Goal: Information Seeking & Learning: Learn about a topic

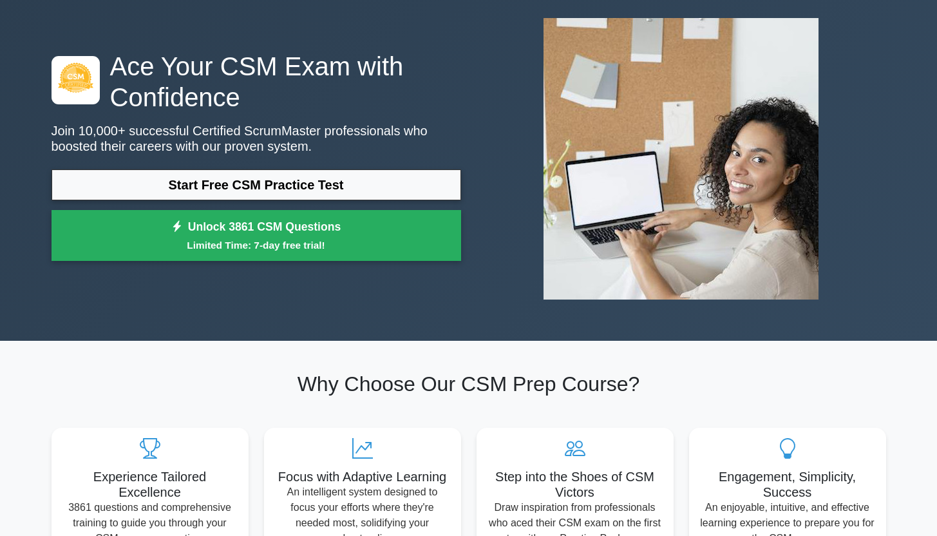
scroll to position [66, 0]
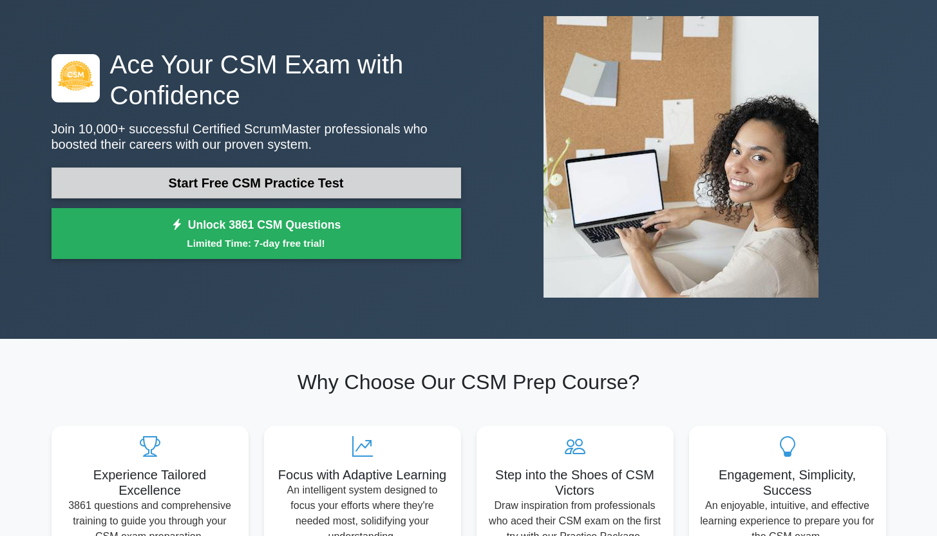
click at [399, 189] on link "Start Free CSM Practice Test" at bounding box center [256, 182] width 409 height 31
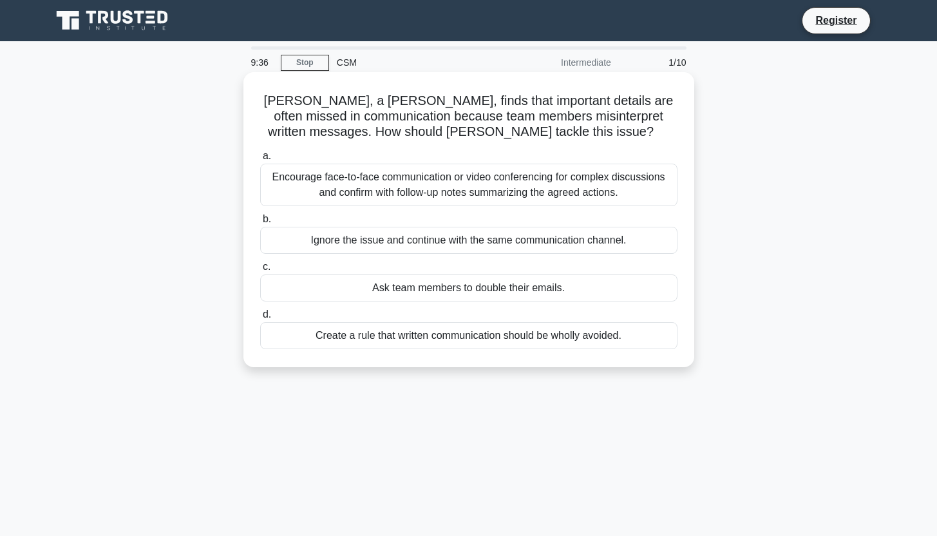
click at [269, 154] on span "a." at bounding box center [267, 155] width 8 height 11
click at [260, 154] on input "a. Encourage face-to-face communication or video conferencing for complex discu…" at bounding box center [260, 156] width 0 height 8
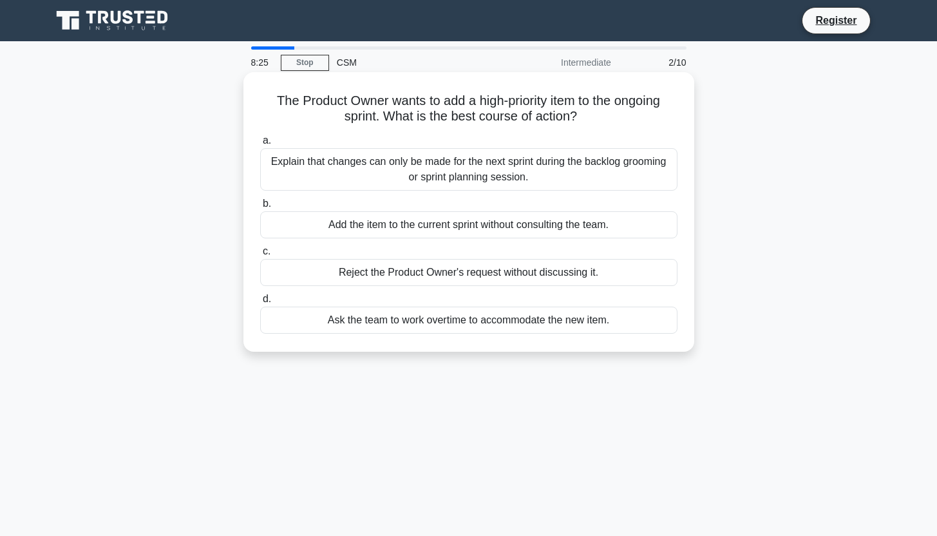
click at [271, 167] on div "Explain that changes can only be made for the next sprint during the backlog gr…" at bounding box center [468, 169] width 417 height 42
click at [260, 145] on input "a. Explain that changes can only be made for the next sprint during the backlog…" at bounding box center [260, 140] width 0 height 8
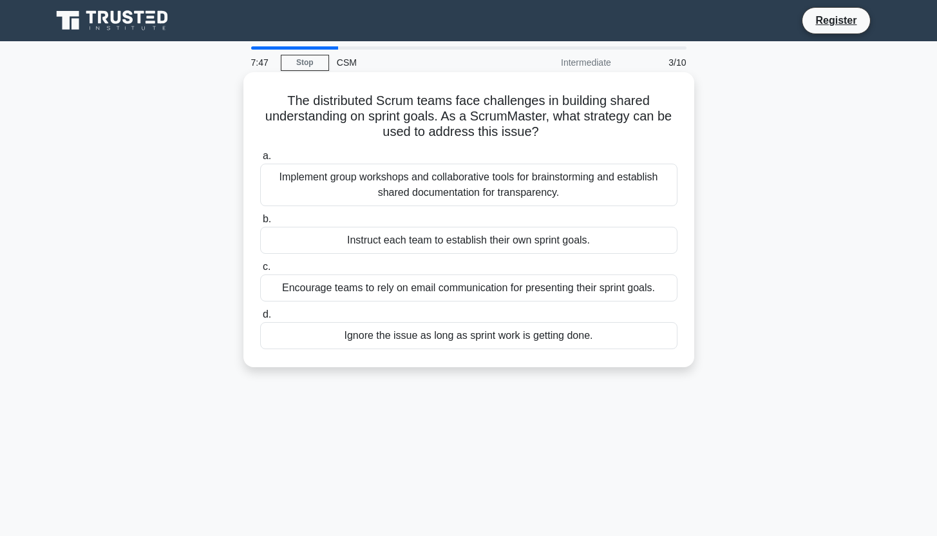
click at [272, 194] on div "Implement group workshops and collaborative tools for brainstorming and establi…" at bounding box center [468, 185] width 417 height 42
click at [260, 160] on input "a. Implement group workshops and collaborative tools for brainstorming and esta…" at bounding box center [260, 156] width 0 height 8
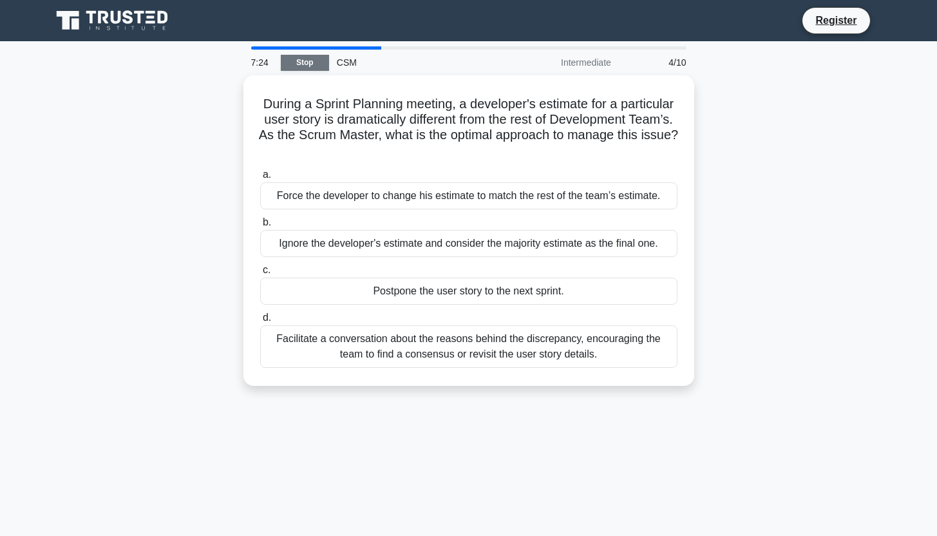
click at [301, 59] on link "Stop" at bounding box center [305, 63] width 48 height 16
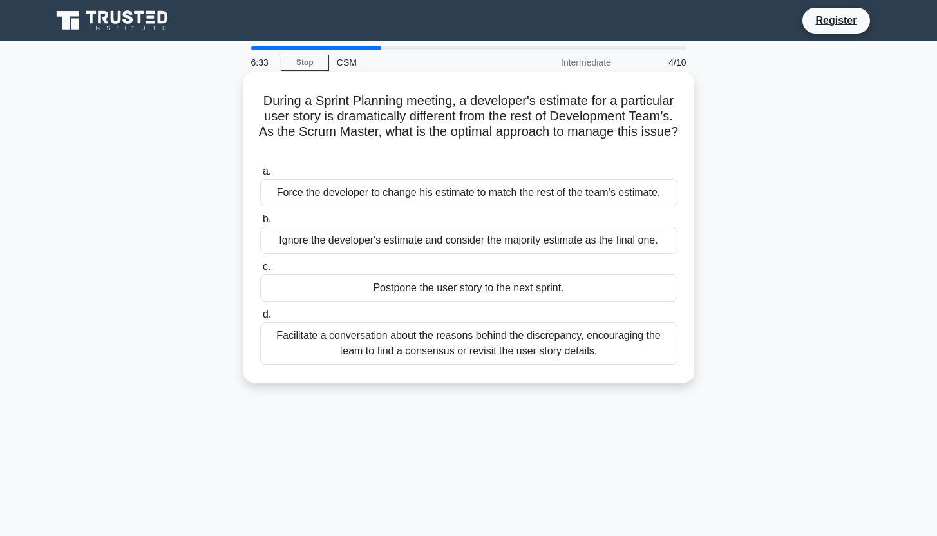
click at [285, 355] on div "Facilitate a conversation about the reasons behind the discrepancy, encouraging…" at bounding box center [468, 343] width 417 height 42
click at [260, 319] on input "d. Facilitate a conversation about the reasons behind the discrepancy, encourag…" at bounding box center [260, 314] width 0 height 8
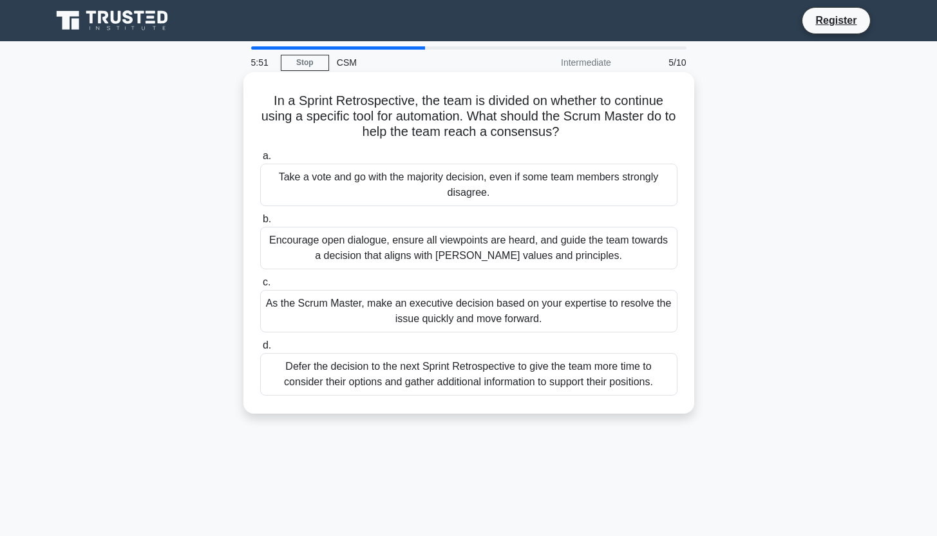
click at [308, 248] on div "Encourage open dialogue, ensure all viewpoints are heard, and guide the team to…" at bounding box center [468, 248] width 417 height 42
click at [260, 223] on input "b. Encourage open dialogue, ensure all viewpoints are heard, and guide the team…" at bounding box center [260, 219] width 0 height 8
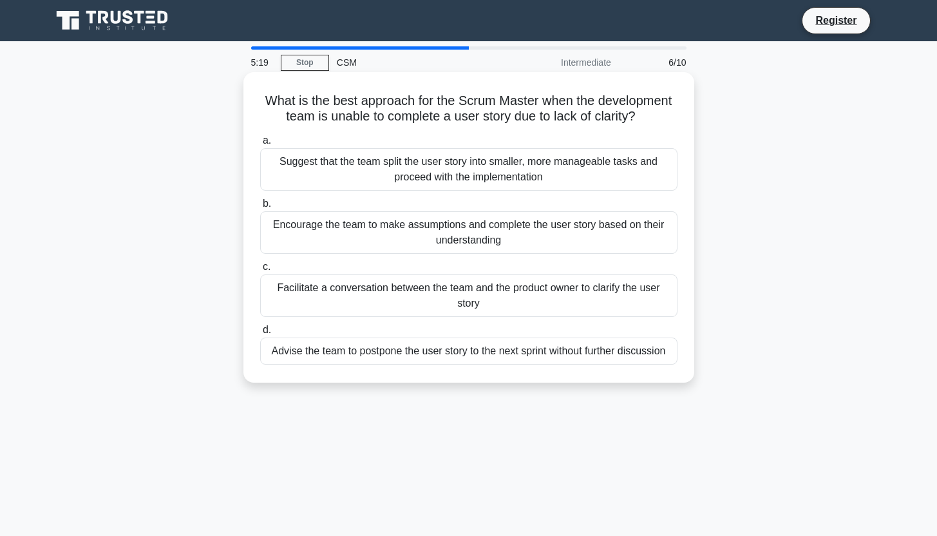
click at [336, 295] on div "Facilitate a conversation between the team and the product owner to clarify the…" at bounding box center [468, 295] width 417 height 42
click at [260, 271] on input "c. Facilitate a conversation between the team and the product owner to clarify …" at bounding box center [260, 267] width 0 height 8
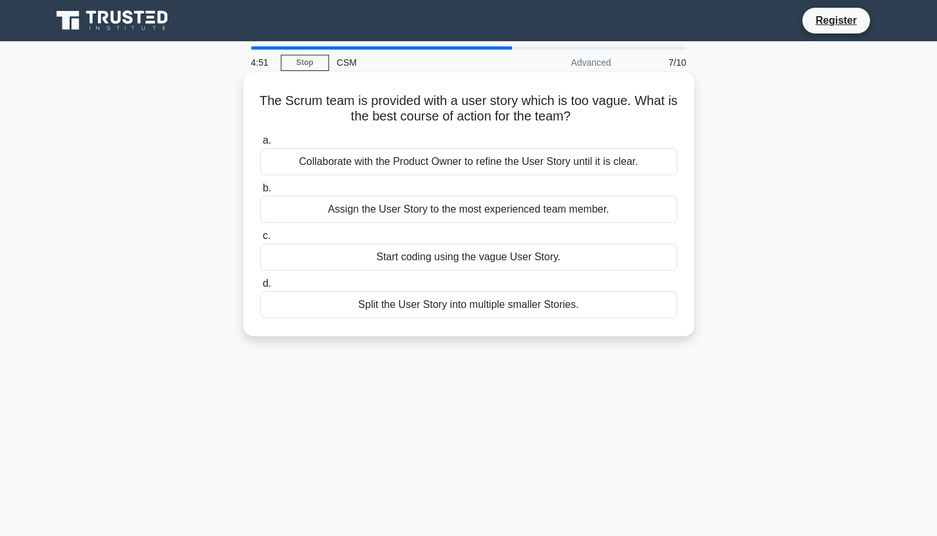
click at [290, 172] on div "Collaborate with the Product Owner to refine the User Story until it is clear." at bounding box center [468, 161] width 417 height 27
click at [260, 145] on input "a. Collaborate with the Product Owner to refine the User Story until it is clea…" at bounding box center [260, 140] width 0 height 8
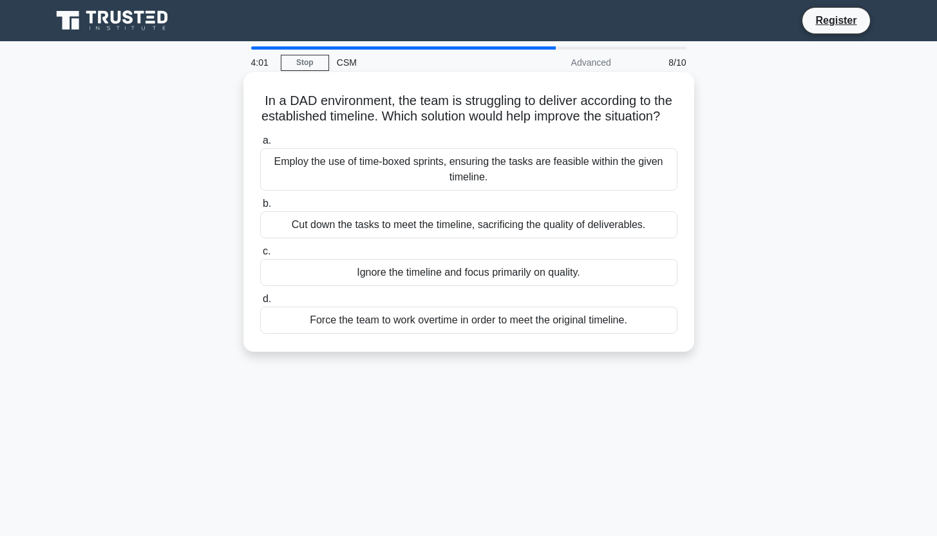
click at [338, 173] on div "Employ the use of time-boxed sprints, ensuring the tasks are feasible within th…" at bounding box center [468, 169] width 417 height 42
click at [260, 145] on input "a. Employ the use of time-boxed sprints, ensuring the tasks are feasible within…" at bounding box center [260, 140] width 0 height 8
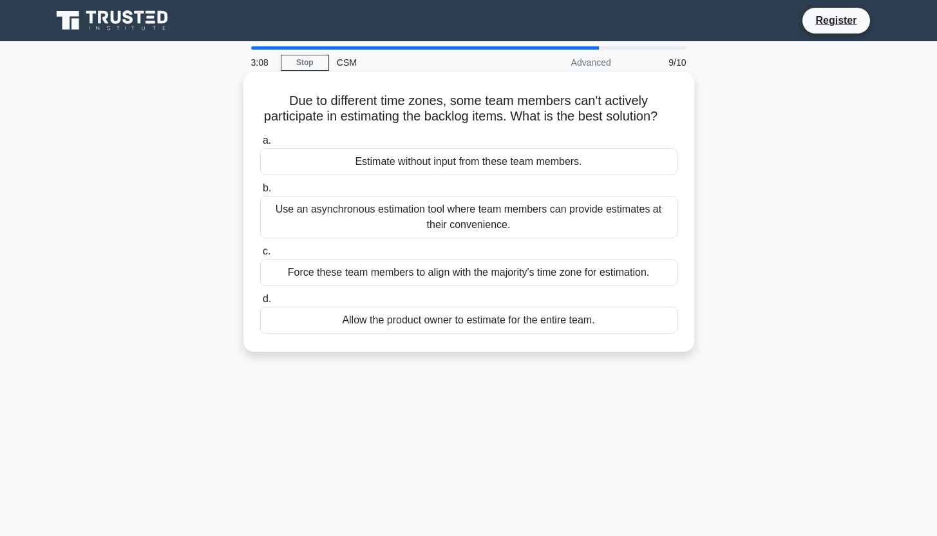
click at [532, 326] on div "Allow the product owner to estimate for the entire team." at bounding box center [468, 319] width 417 height 27
click at [260, 303] on input "d. Allow the product owner to estimate for the entire team." at bounding box center [260, 299] width 0 height 8
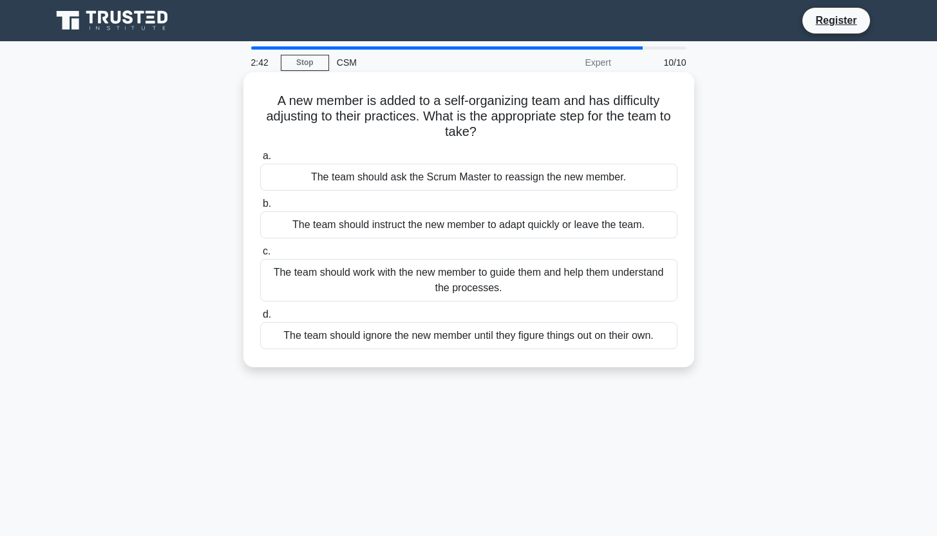
click at [337, 270] on div "The team should work with the new member to guide them and help them understand…" at bounding box center [468, 280] width 417 height 42
click at [260, 256] on input "c. The team should work with the new member to guide them and help them underst…" at bounding box center [260, 251] width 0 height 8
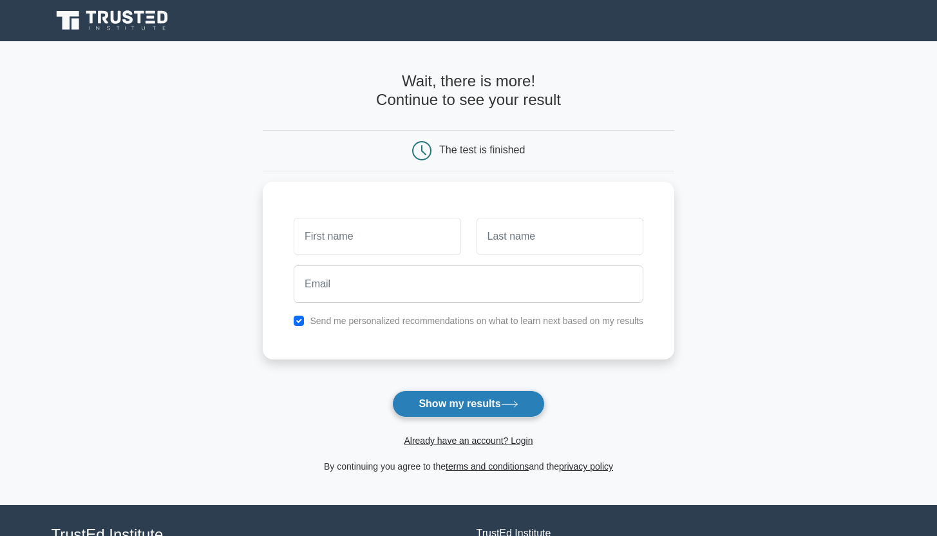
click at [472, 402] on button "Show my results" at bounding box center [468, 403] width 152 height 27
click at [426, 100] on h4 "Wait, there is more! Continue to see your result" at bounding box center [468, 90] width 411 height 37
type input "A"
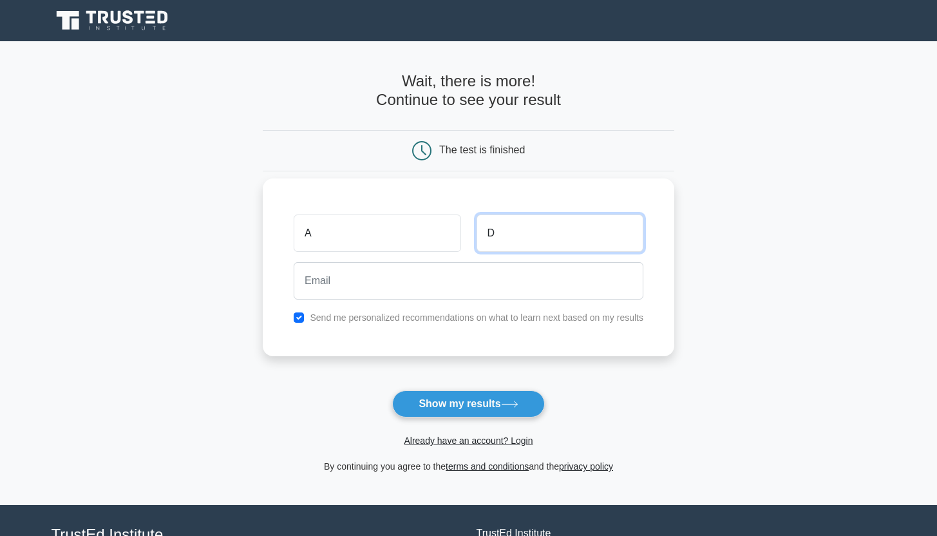
type input "D"
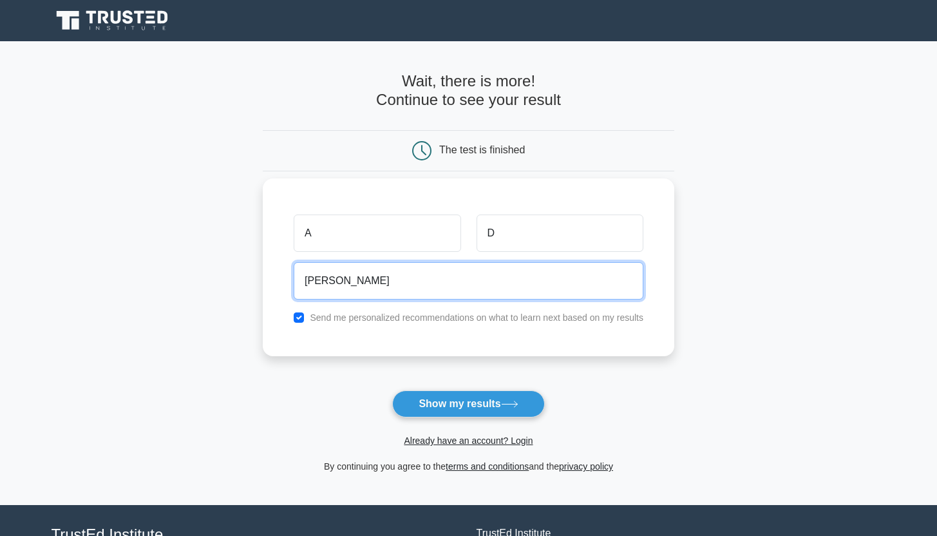
type input "[PERSON_NAME]"
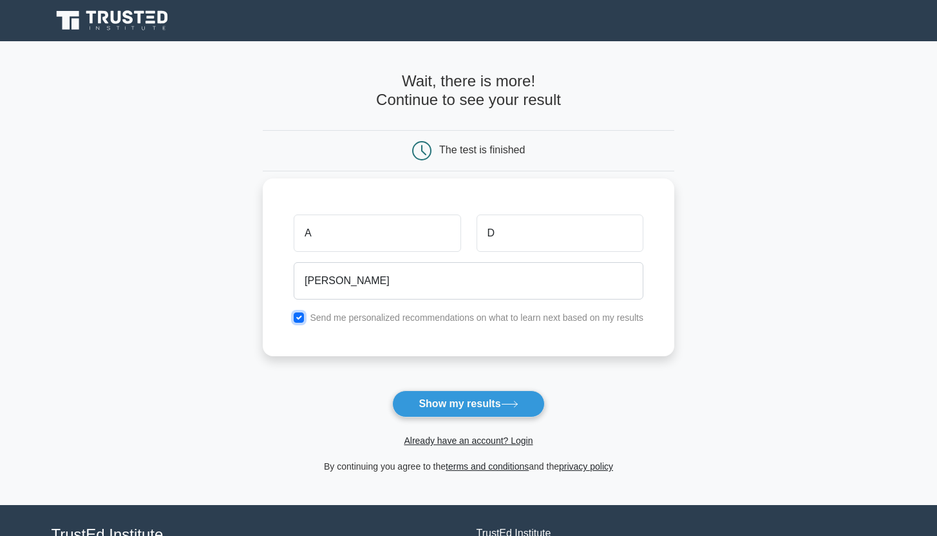
click at [301, 314] on input "checkbox" at bounding box center [299, 317] width 10 height 10
checkbox input "false"
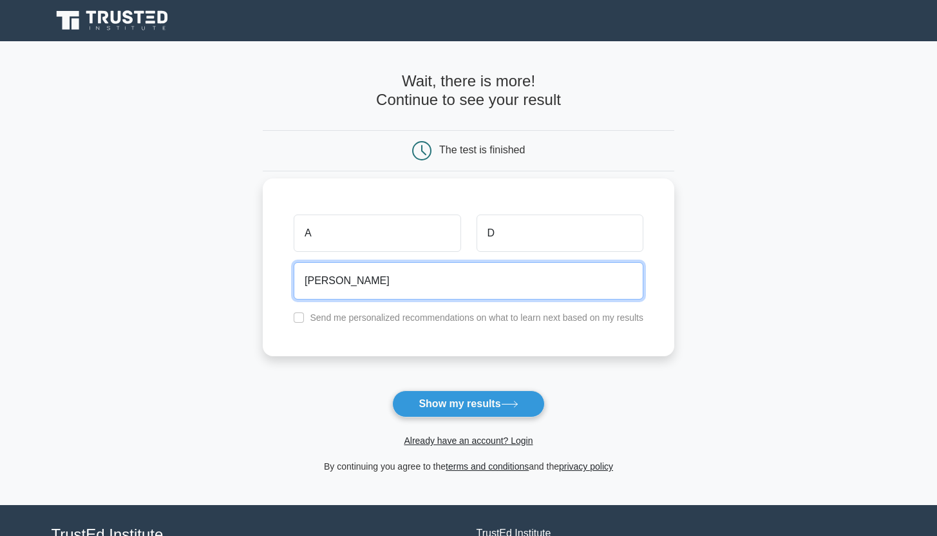
click at [344, 288] on input "[PERSON_NAME]" at bounding box center [469, 280] width 350 height 37
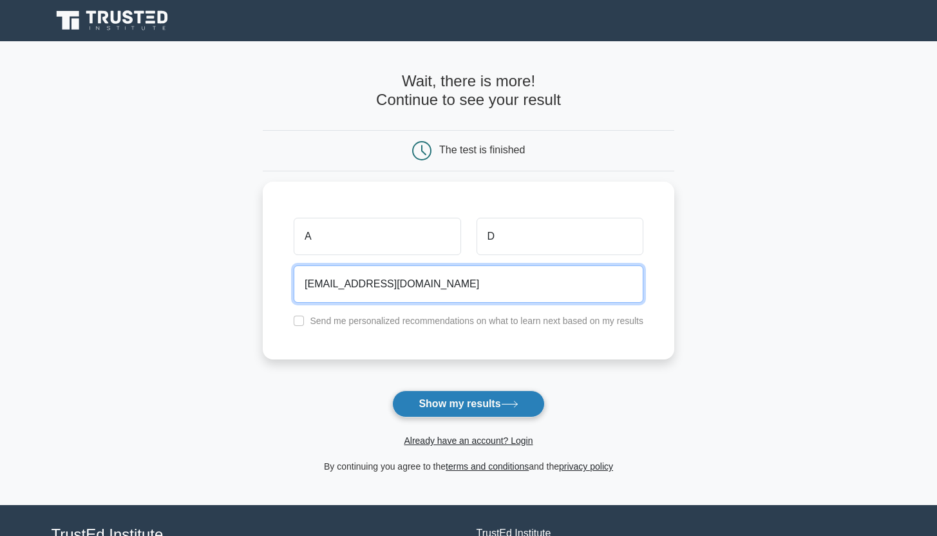
type input "[EMAIL_ADDRESS][DOMAIN_NAME]"
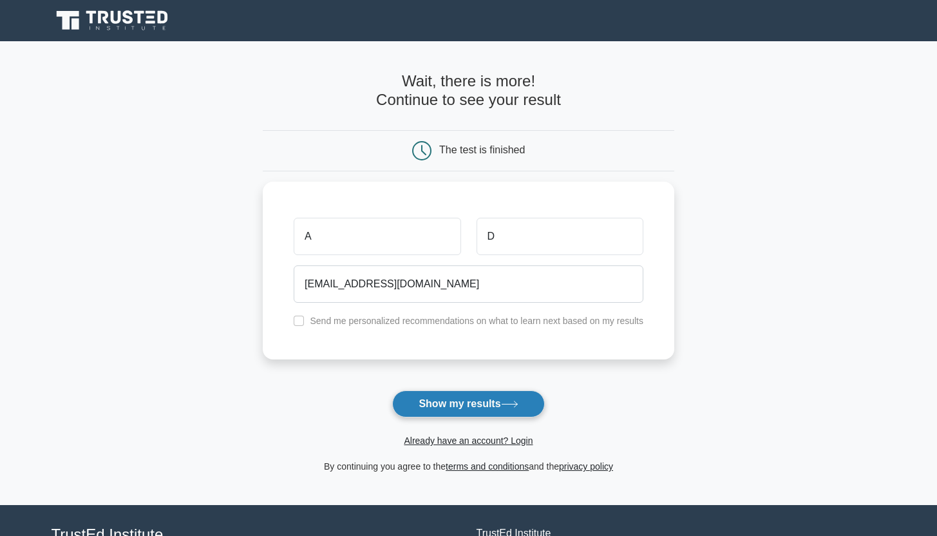
click at [420, 400] on button "Show my results" at bounding box center [468, 403] width 152 height 27
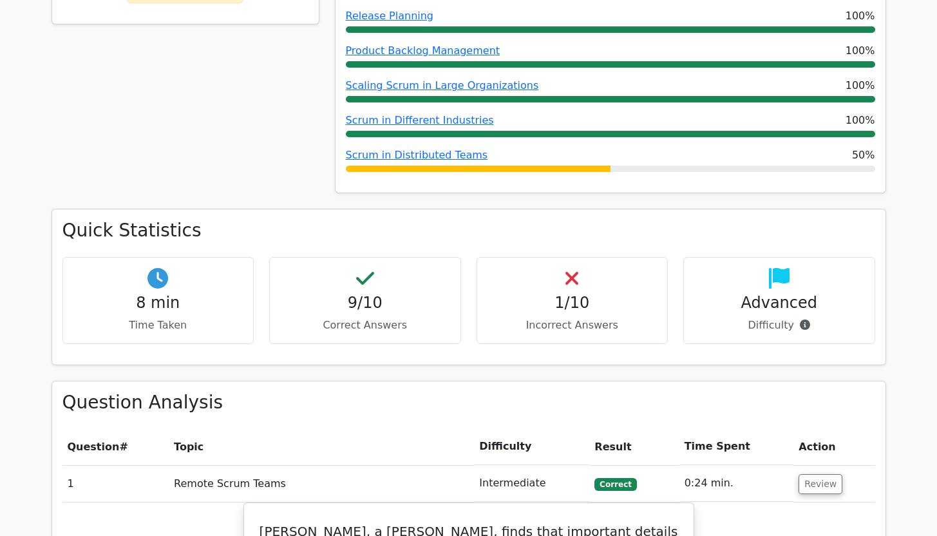
scroll to position [722, 0]
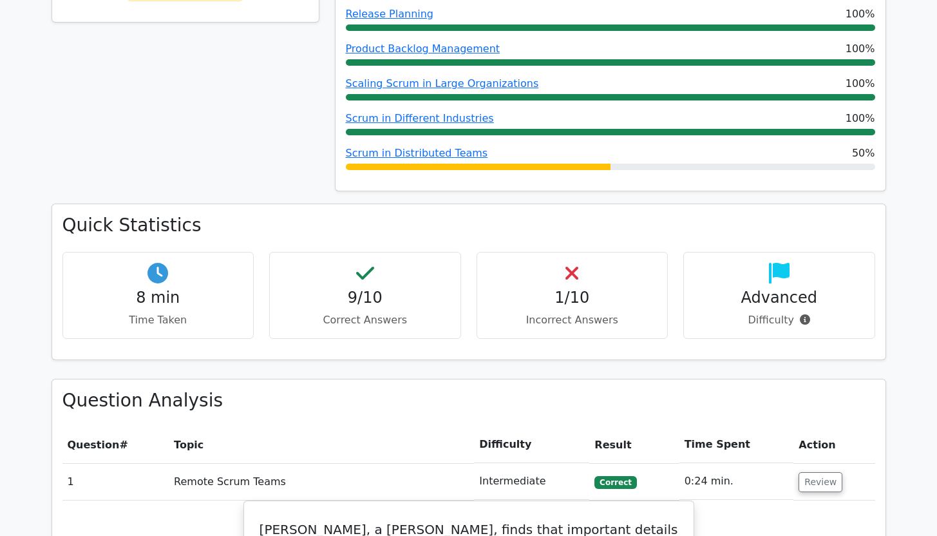
click at [572, 288] on h4 "1/10" at bounding box center [572, 297] width 170 height 19
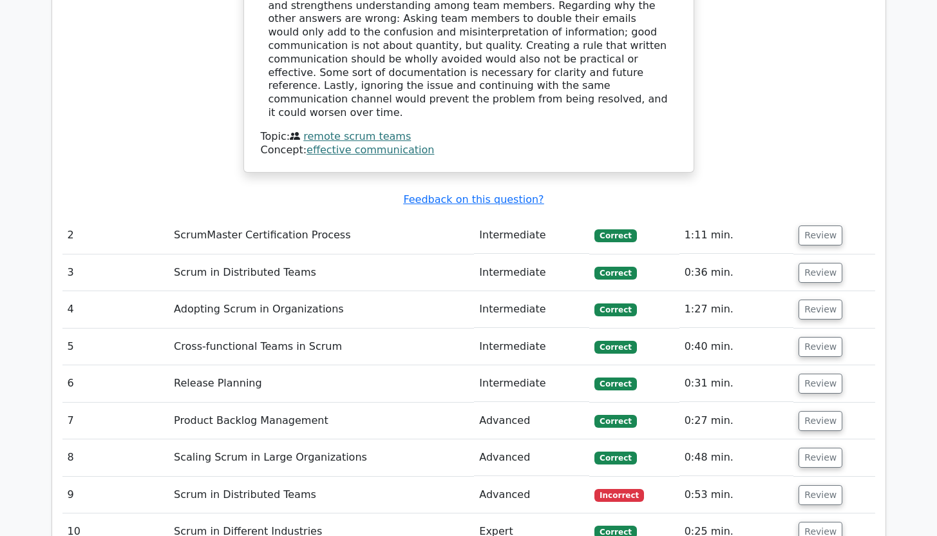
scroll to position [1600, 0]
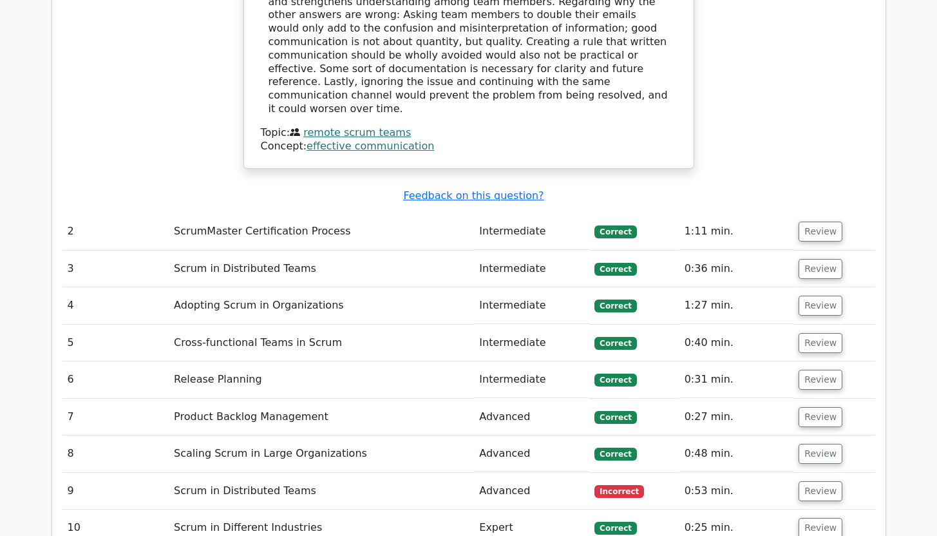
click at [311, 473] on td "Scrum in Distributed Teams" at bounding box center [321, 491] width 305 height 37
click at [820, 481] on button "Review" at bounding box center [820, 491] width 44 height 20
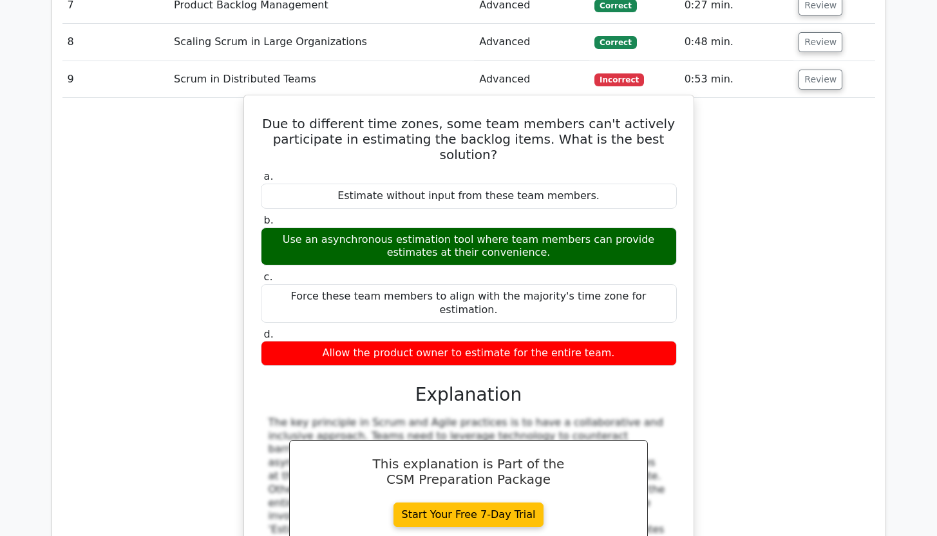
scroll to position [2013, 0]
